Goal: Task Accomplishment & Management: Use online tool/utility

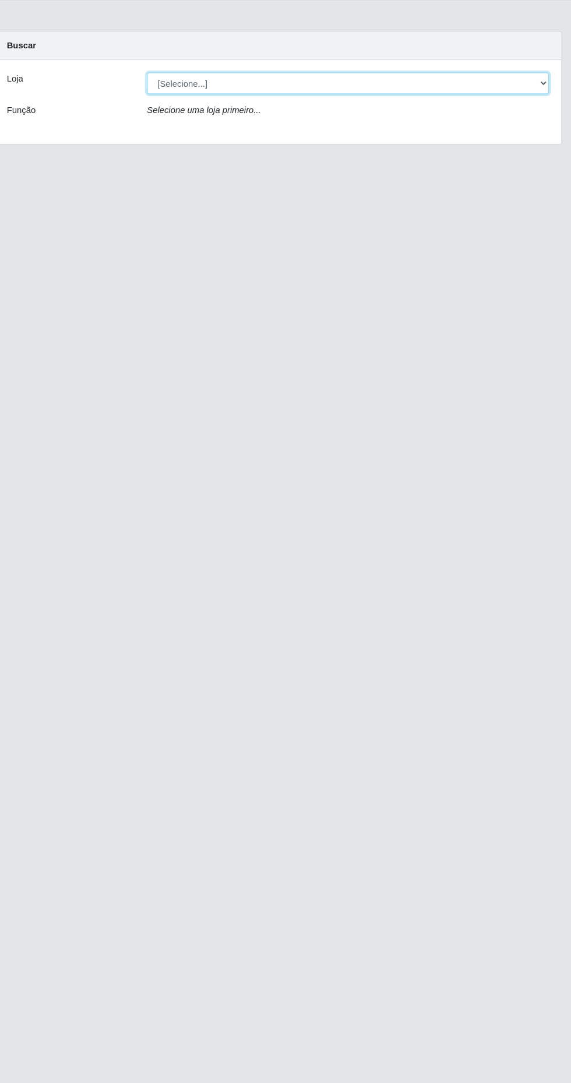
click at [398, 107] on select "[Selecione...] Extrabom - Loja 40 [GEOGRAPHIC_DATA]" at bounding box center [351, 110] width 379 height 20
select select "538"
click at [162, 100] on select "[Selecione...] Extrabom - Loja 40 [GEOGRAPHIC_DATA]" at bounding box center [351, 110] width 379 height 20
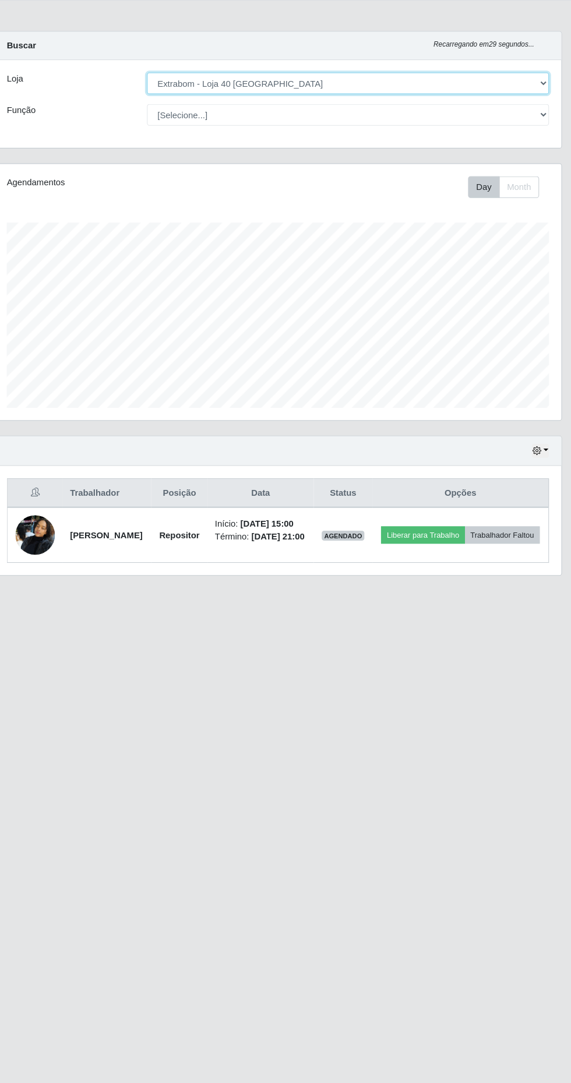
scroll to position [242, 535]
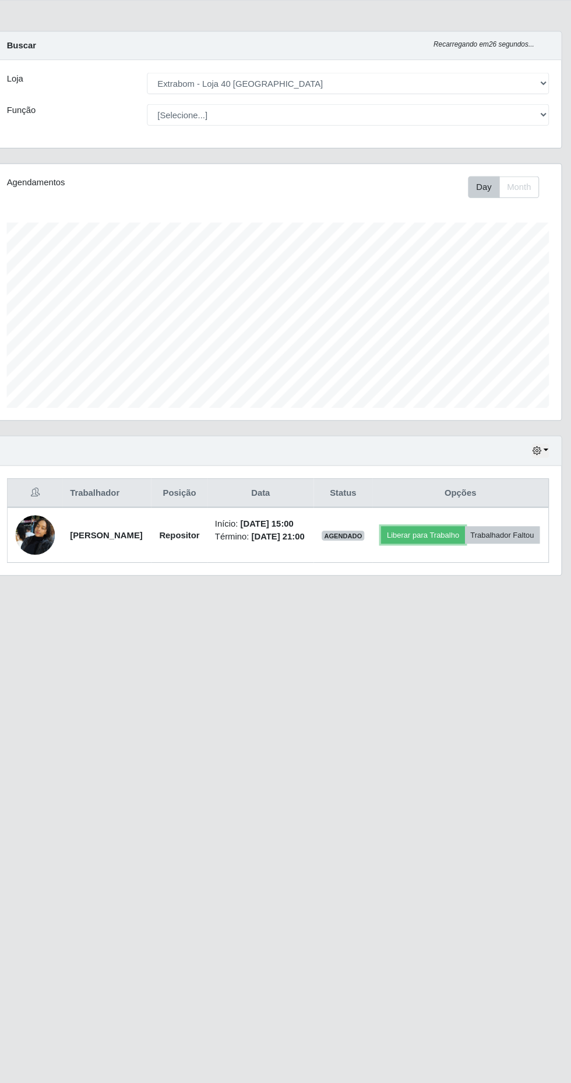
click at [461, 534] on button "Liberar para Trabalho" at bounding box center [422, 536] width 79 height 16
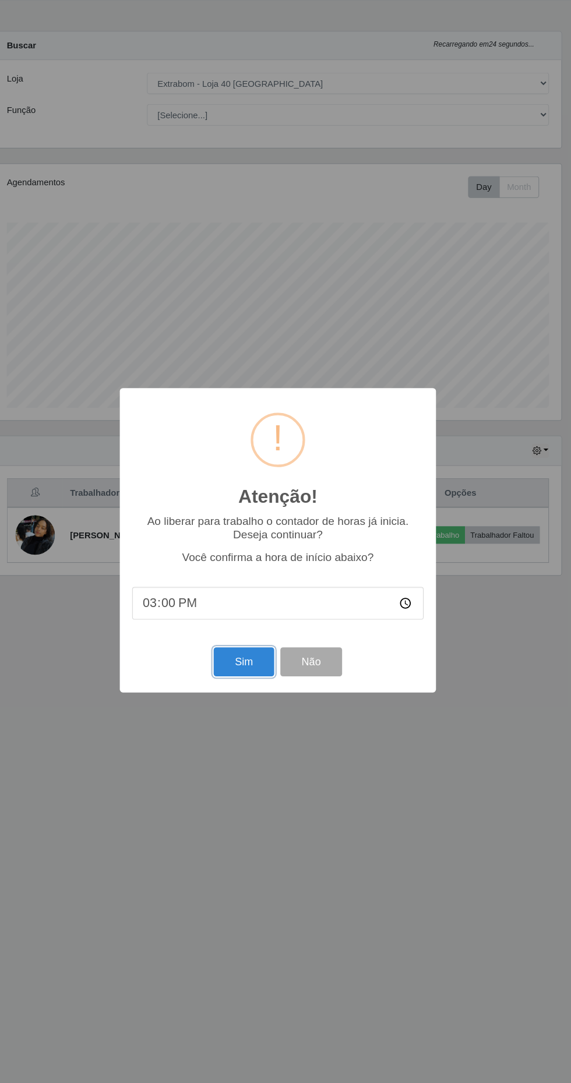
click at [270, 648] on button "Sim" at bounding box center [253, 655] width 56 height 27
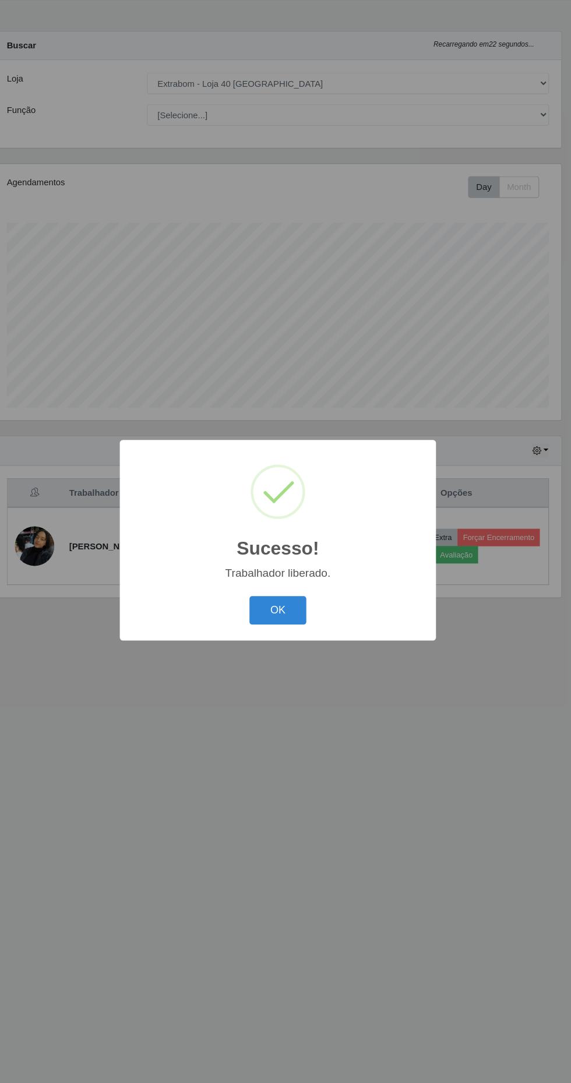
click at [288, 615] on button "OK" at bounding box center [286, 607] width 54 height 27
